Goal: Task Accomplishment & Management: Complete application form

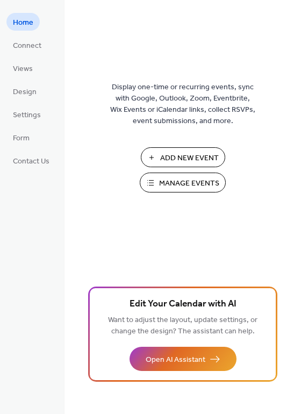
click at [151, 182] on button "Manage Events" at bounding box center [183, 183] width 86 height 20
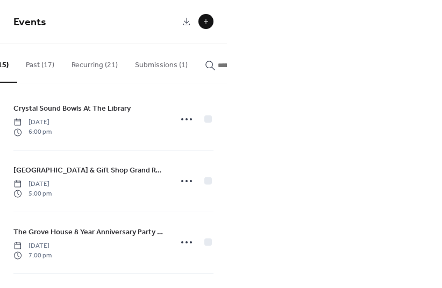
scroll to position [0, 61]
click at [162, 61] on button "Submissions (1)" at bounding box center [159, 63] width 70 height 38
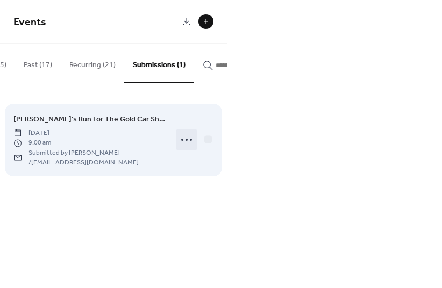
click at [189, 142] on icon at bounding box center [186, 139] width 17 height 17
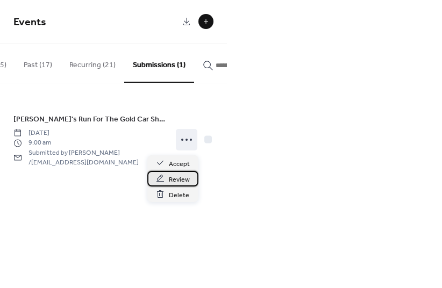
click at [180, 179] on span "Review" at bounding box center [179, 179] width 21 height 11
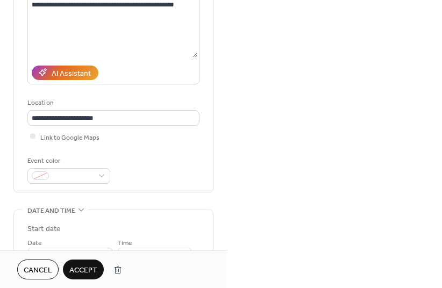
scroll to position [216, 0]
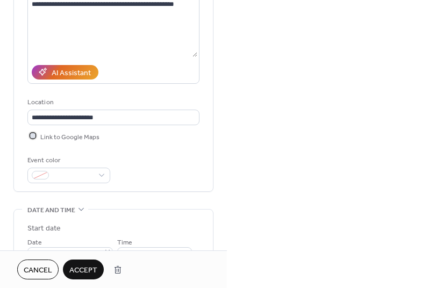
click at [33, 133] on div at bounding box center [32, 135] width 5 height 5
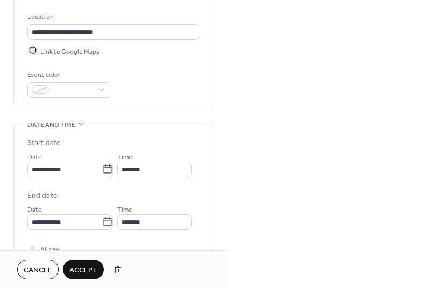
scroll to position [302, 0]
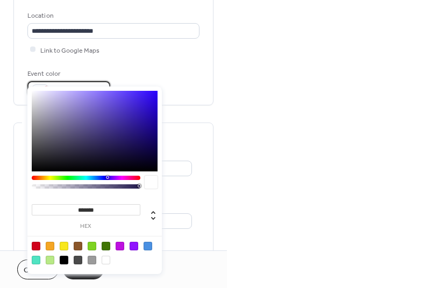
click at [90, 84] on span at bounding box center [73, 89] width 40 height 11
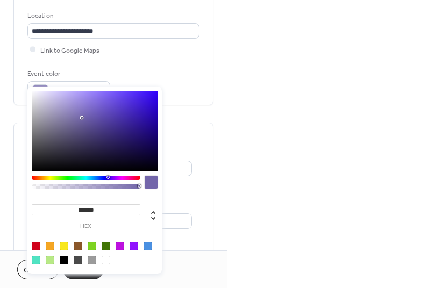
drag, startPoint x: 90, startPoint y: 112, endPoint x: 82, endPoint y: 118, distance: 10.3
click at [82, 118] on div at bounding box center [95, 131] width 126 height 81
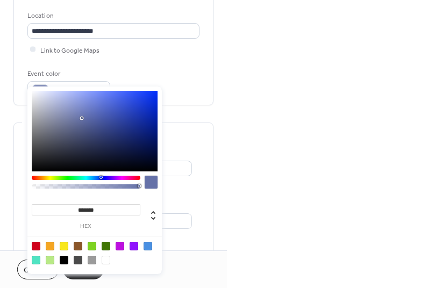
click at [101, 177] on div at bounding box center [86, 178] width 109 height 4
type input "*******"
click at [81, 108] on div at bounding box center [95, 131] width 126 height 81
click at [126, 68] on div "Event color #7A88C8FF" at bounding box center [113, 82] width 172 height 28
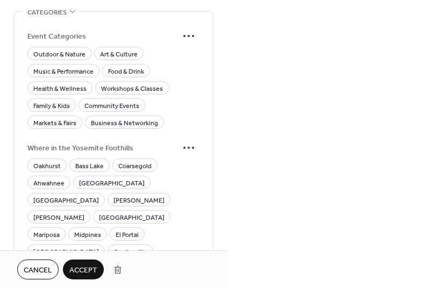
scroll to position [845, 0]
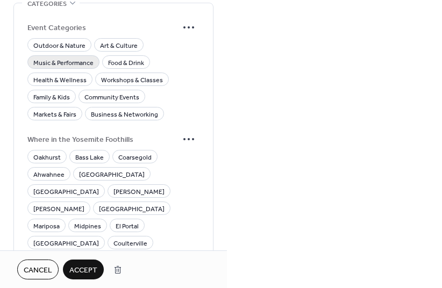
click at [85, 57] on span "Music & Performance" at bounding box center [63, 62] width 60 height 11
click at [116, 57] on span "Food & Drink" at bounding box center [126, 62] width 36 height 11
click at [68, 91] on span "Family & Kids" at bounding box center [51, 96] width 37 height 11
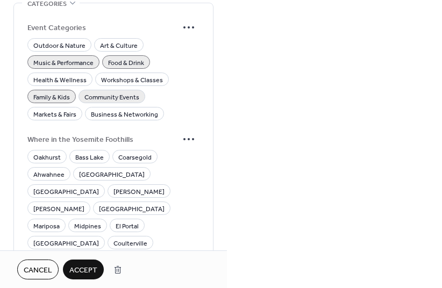
click at [100, 91] on span "Community Events" at bounding box center [111, 96] width 55 height 11
click at [115, 40] on span "Art & Culture" at bounding box center [119, 45] width 38 height 11
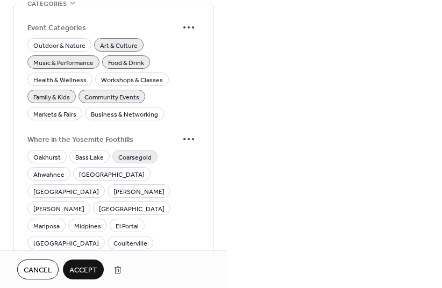
click at [118, 152] on span "Coarsegold" at bounding box center [134, 157] width 33 height 11
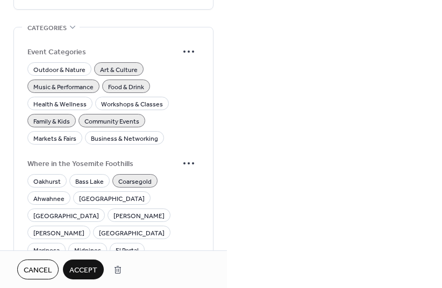
scroll to position [952, 0]
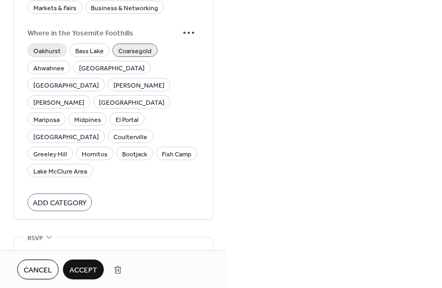
click at [48, 45] on span "Oakhurst" at bounding box center [46, 50] width 27 height 11
click at [146, 45] on span "Coarsegold" at bounding box center [134, 50] width 33 height 11
click at [87, 265] on span "Accept" at bounding box center [83, 270] width 28 height 11
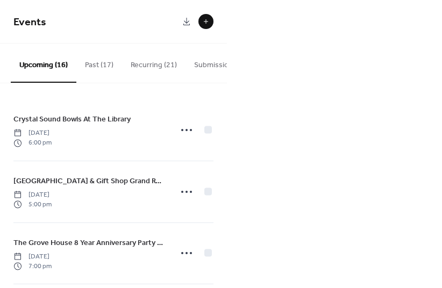
click at [201, 68] on button "Submissions" at bounding box center [215, 63] width 60 height 38
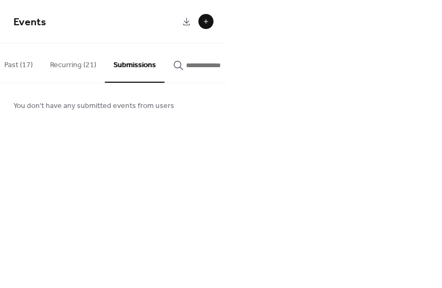
scroll to position [0, 119]
